Goal: Find specific page/section: Find specific page/section

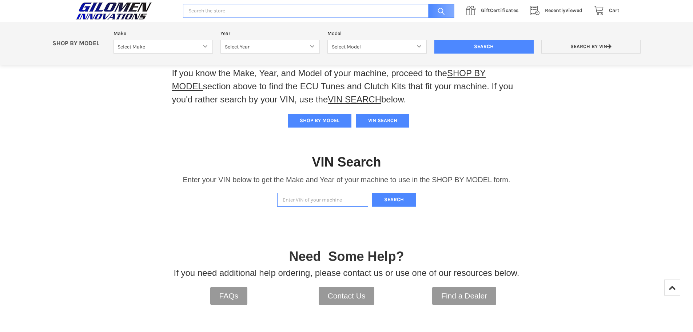
scroll to position [114, 0]
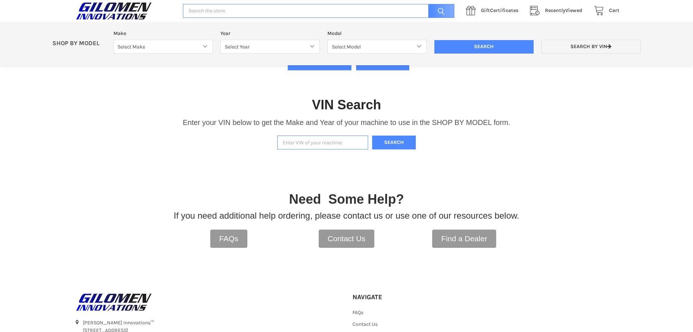
click at [321, 144] on input "Enter VIN of your machine" at bounding box center [322, 142] width 91 height 14
type input "4xarsf998n8479581"
click at [391, 143] on button "Search" at bounding box center [394, 142] width 44 height 14
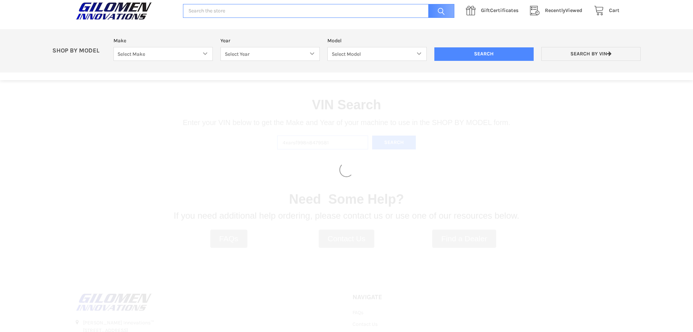
select select "330"
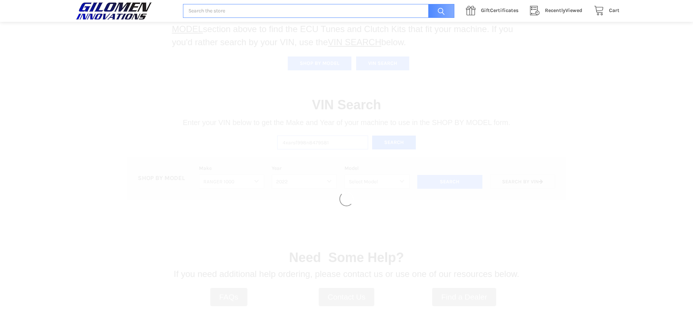
select select "493"
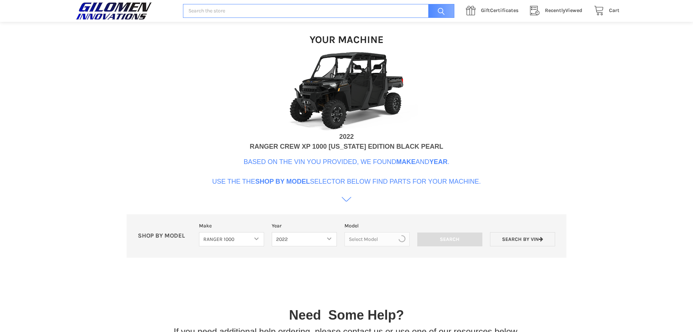
scroll to position [223, 0]
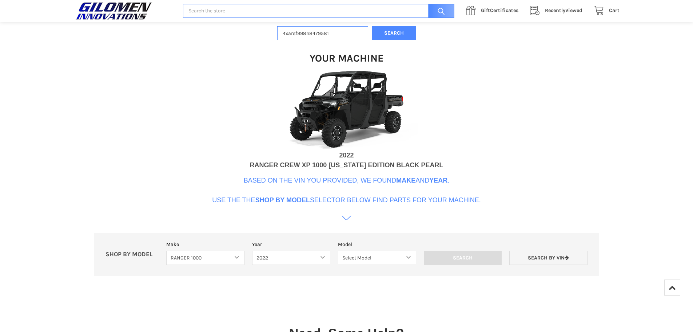
click at [356, 101] on img at bounding box center [347, 109] width 146 height 82
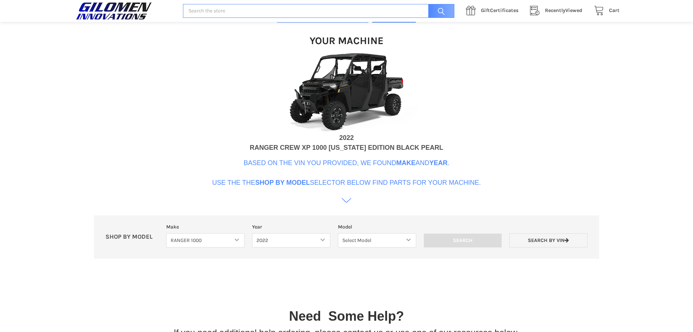
scroll to position [249, 0]
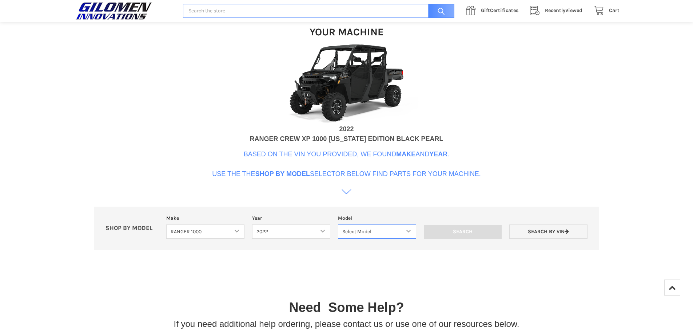
click at [367, 232] on select "Select Model Ranger 1000 Basic 61 HP SOHC Ranger 1000 Crew Basic 61 HP SOHC Ran…" at bounding box center [377, 231] width 78 height 14
select select "502"
click at [338, 224] on select "Select Model Ranger 1000 Basic 61 HP SOHC Ranger 1000 Crew Basic 61 HP SOHC Ran…" at bounding box center [377, 231] width 78 height 14
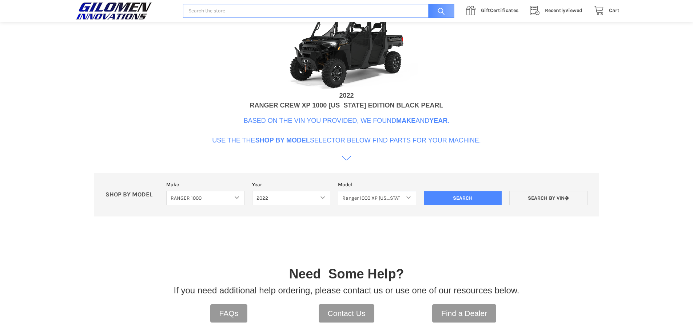
scroll to position [291, 0]
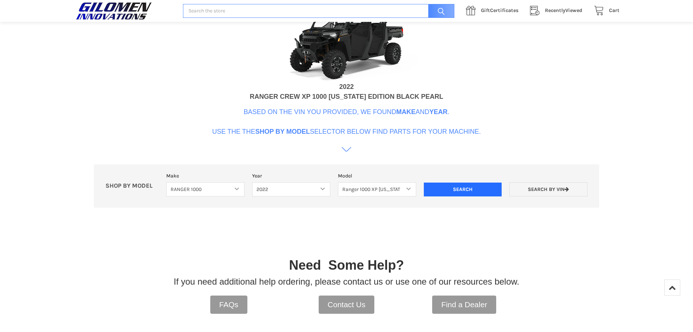
click at [459, 187] on input "Search" at bounding box center [463, 189] width 78 height 14
